Goal: Task Accomplishment & Management: Use online tool/utility

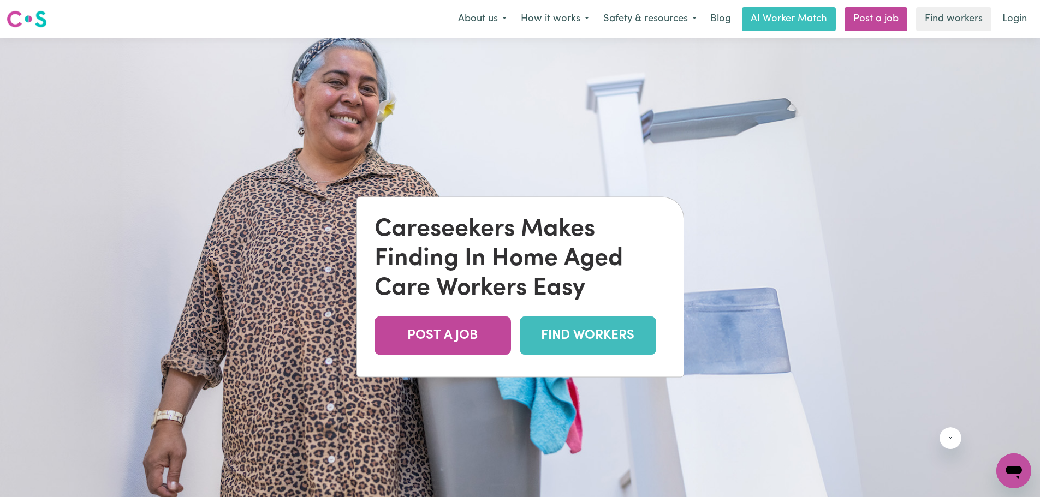
drag, startPoint x: 0, startPoint y: 0, endPoint x: 592, endPoint y: 340, distance: 683.1
click at [592, 340] on link "FIND WORKERS" at bounding box center [588, 335] width 136 height 39
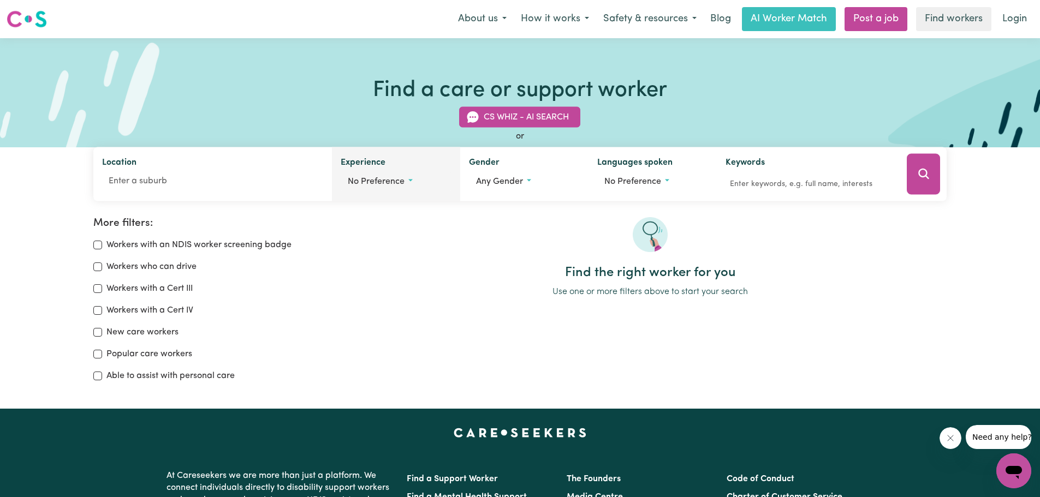
click at [403, 180] on span "No preference" at bounding box center [376, 181] width 57 height 9
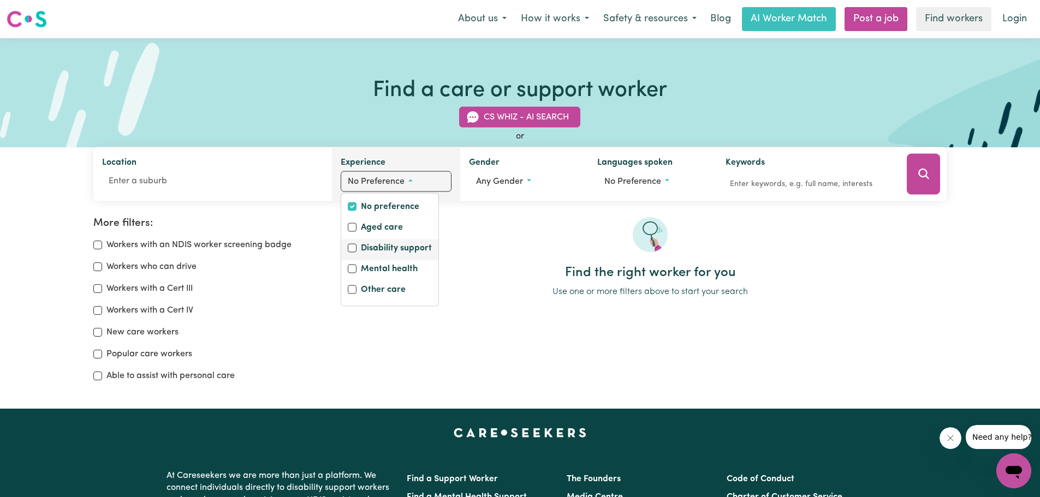
click at [388, 246] on label "Disability support" at bounding box center [396, 249] width 71 height 15
click at [357, 246] on input "Disability support" at bounding box center [352, 248] width 9 height 9
checkbox input "true"
checkbox input "false"
click at [372, 264] on label "Mental health" at bounding box center [389, 270] width 57 height 15
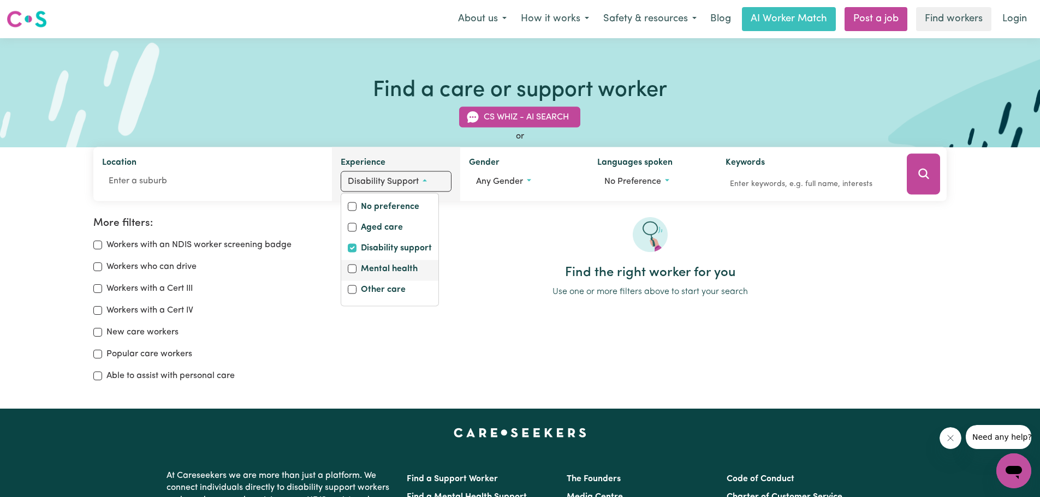
click at [357, 265] on input "Mental health" at bounding box center [352, 269] width 9 height 9
checkbox input "true"
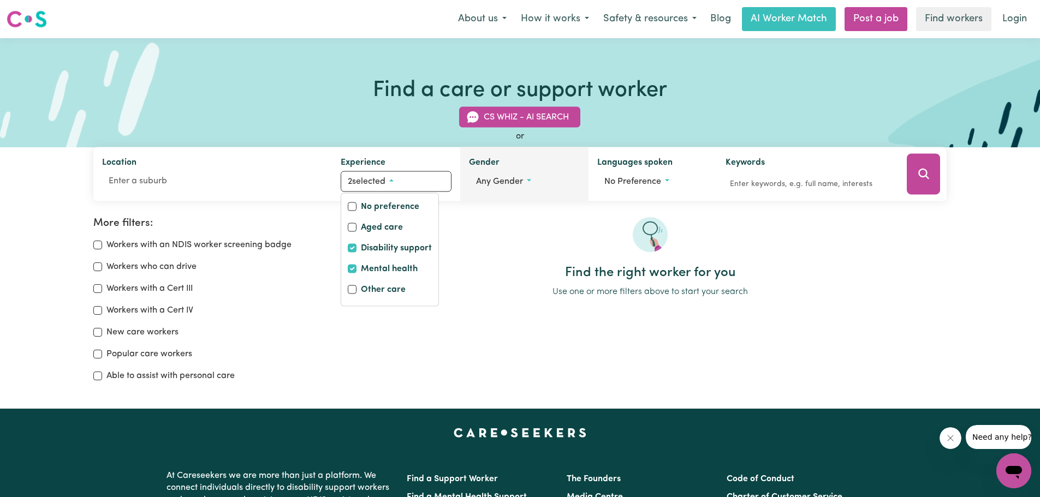
click at [490, 176] on button "Any gender" at bounding box center [524, 181] width 111 height 21
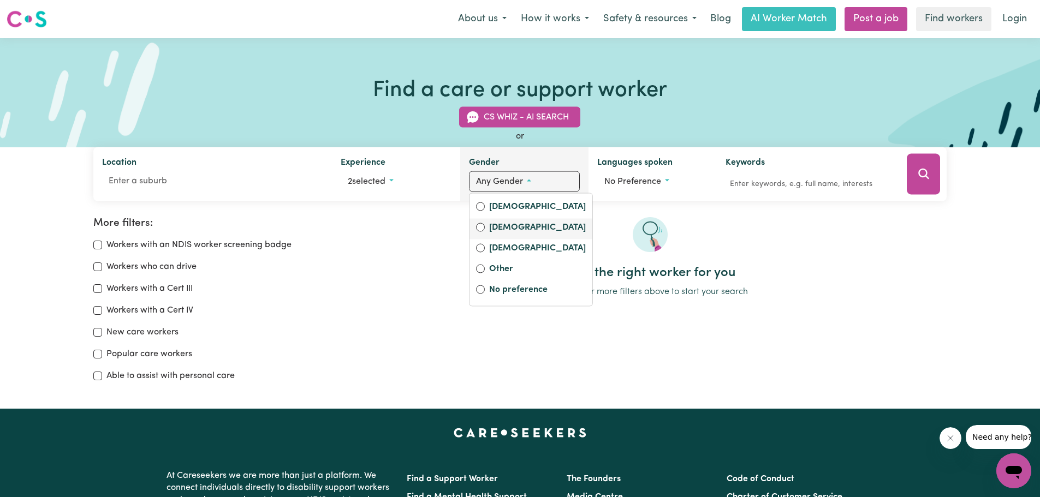
click at [493, 232] on label "Male" at bounding box center [537, 228] width 97 height 15
click at [485, 232] on input "Male" at bounding box center [480, 227] width 9 height 9
radio input "true"
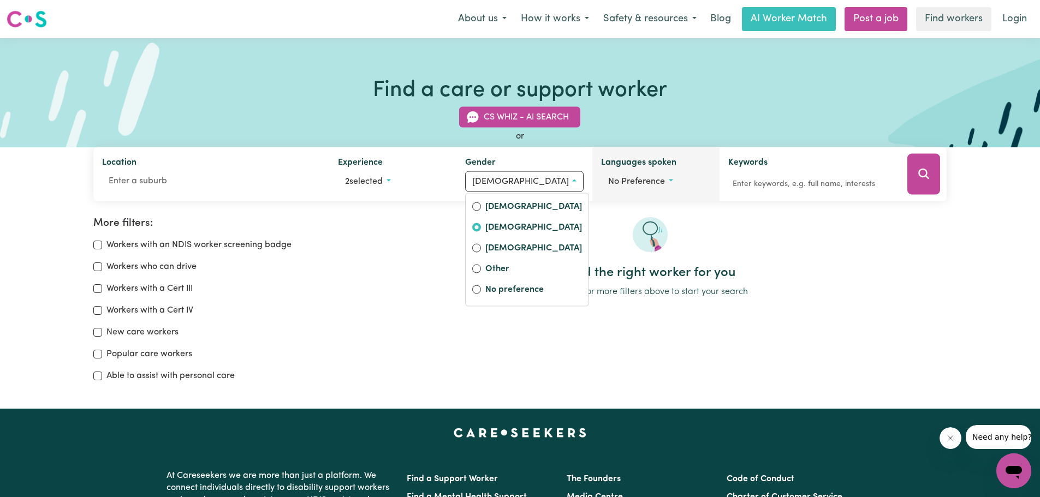
click at [643, 181] on span "No preference" at bounding box center [636, 181] width 57 height 9
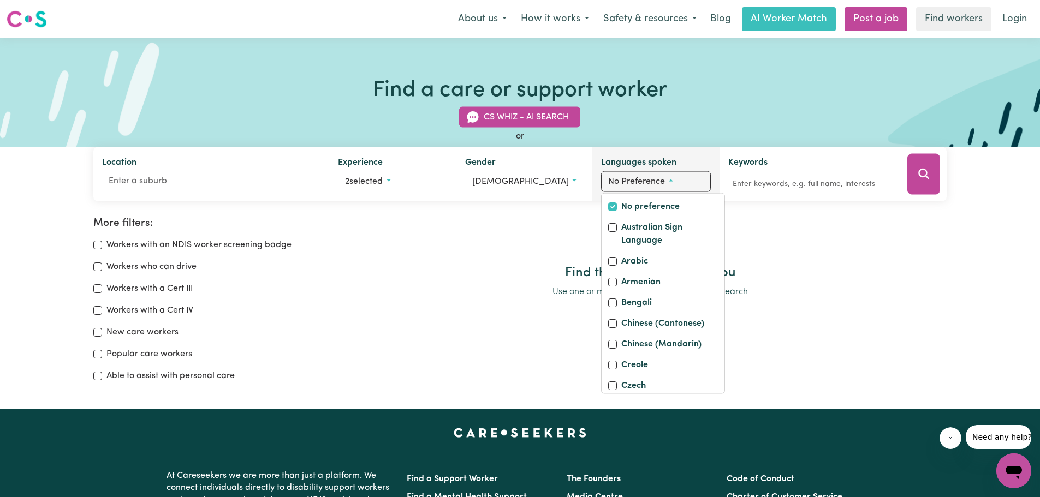
click at [648, 181] on span "No preference" at bounding box center [636, 181] width 57 height 9
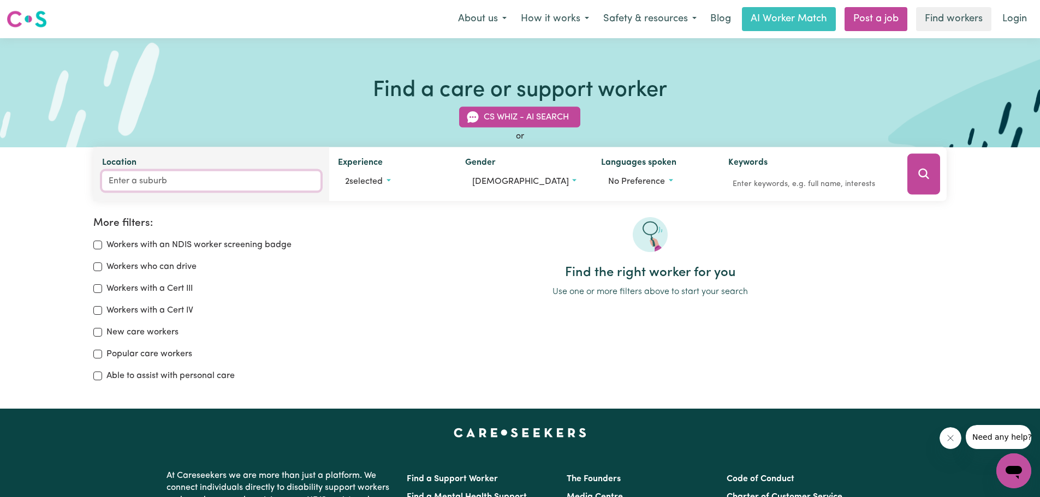
click at [140, 185] on input "Location" at bounding box center [211, 181] width 219 height 20
type input "Parramatta"
type input "Parramatta, New South Wales, 2150"
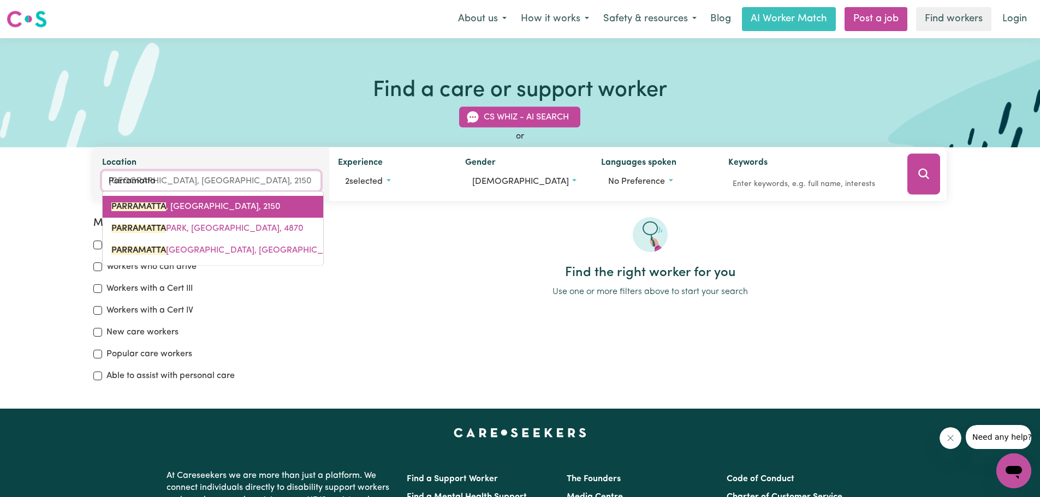
click at [198, 206] on span "PARRAMATTA , New South Wales, 2150" at bounding box center [195, 207] width 169 height 9
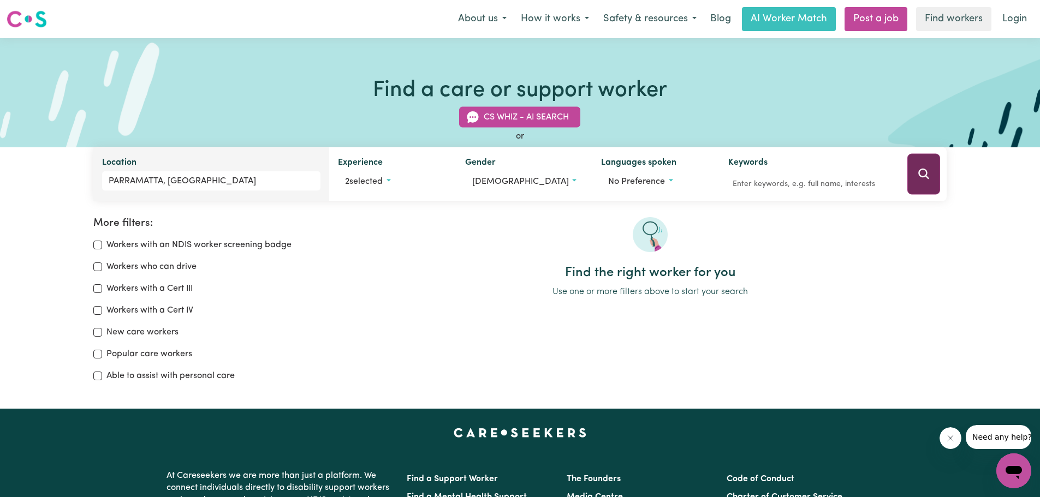
click at [924, 172] on icon "Search" at bounding box center [923, 174] width 13 height 13
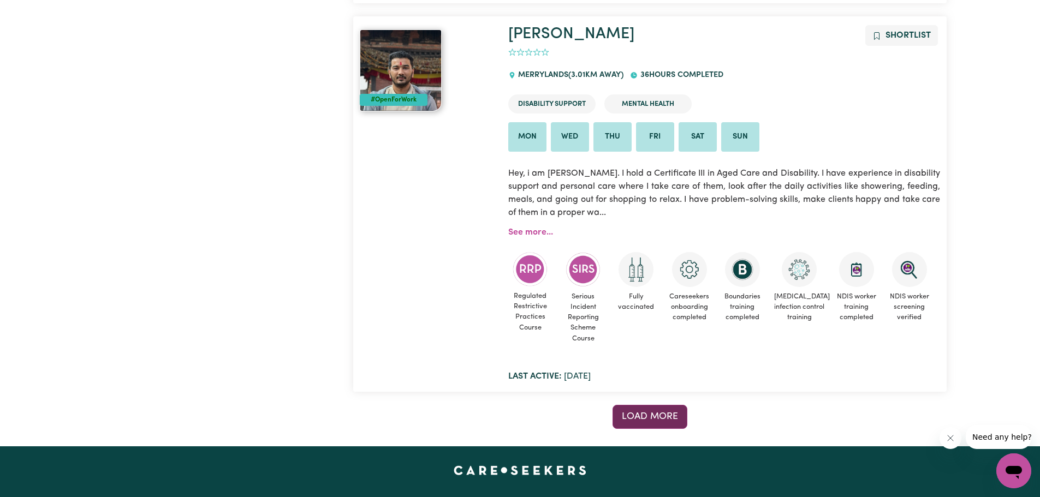
scroll to position [8643, 0]
click at [644, 406] on button "Load more" at bounding box center [650, 418] width 75 height 24
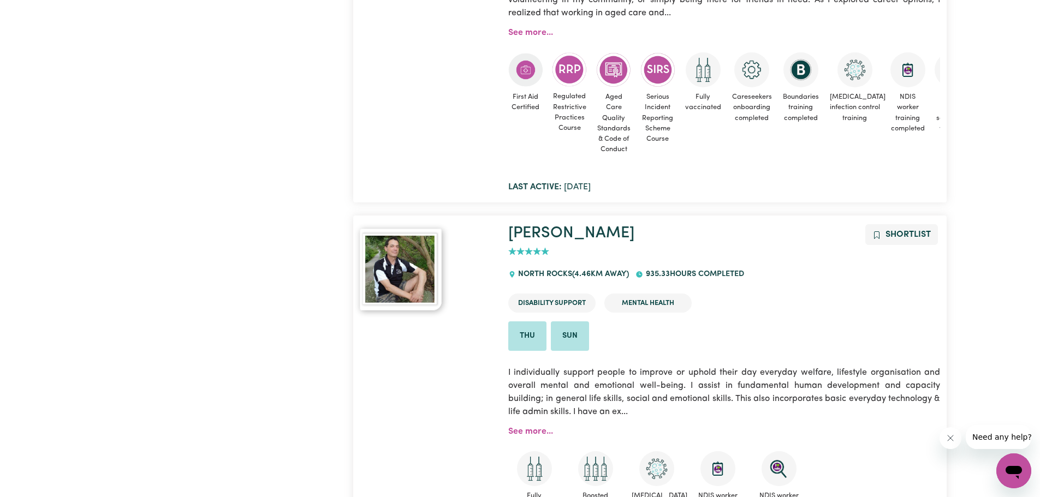
scroll to position [16558, 0]
click at [521, 427] on link "See more..." at bounding box center [530, 431] width 45 height 9
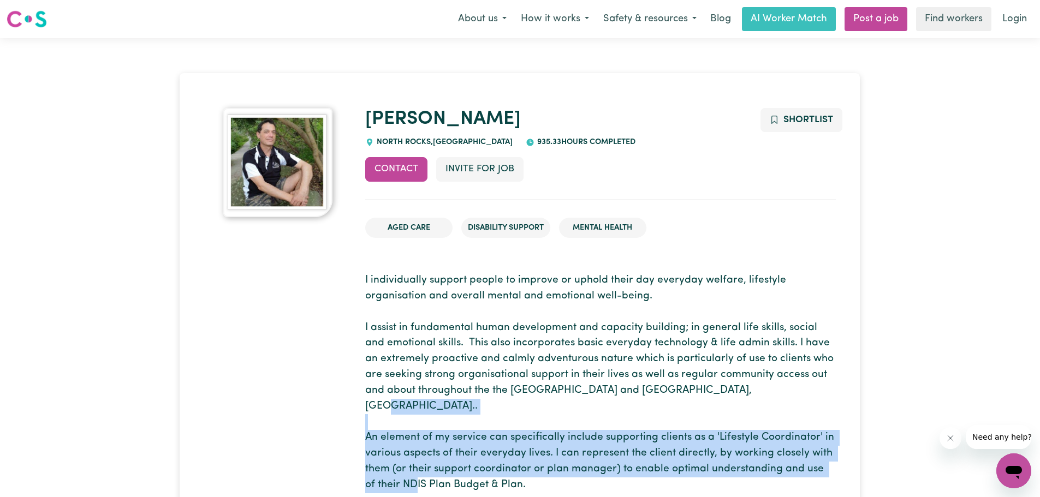
drag, startPoint x: 390, startPoint y: 422, endPoint x: 560, endPoint y: 474, distance: 177.2
click at [560, 474] on p "I individually support people to improve or uphold their day everyday welfare, …" at bounding box center [600, 383] width 471 height 220
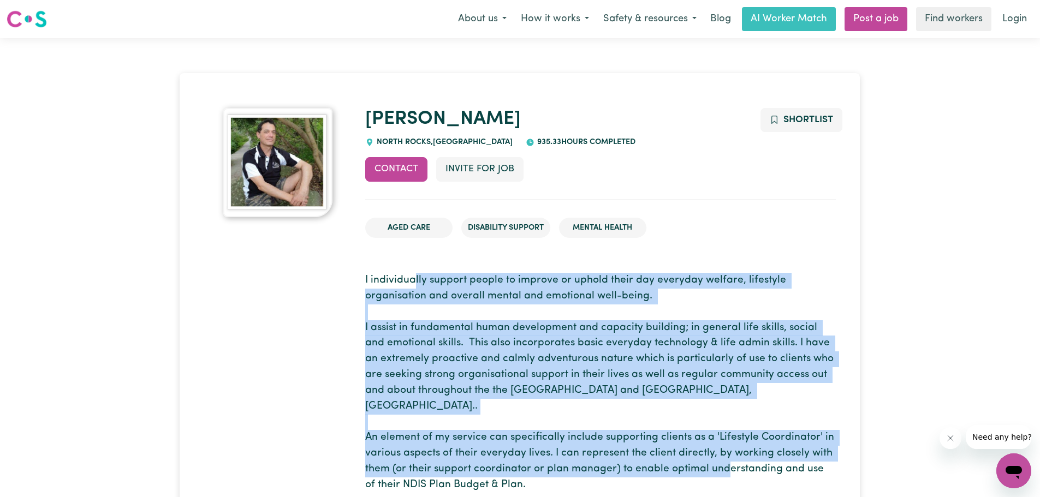
drag, startPoint x: 449, startPoint y: 285, endPoint x: 477, endPoint y: 375, distance: 94.3
click at [436, 354] on p "I individually support people to improve or uphold their day everyday welfare, …" at bounding box center [600, 383] width 471 height 220
